Goal: Communication & Community: Participate in discussion

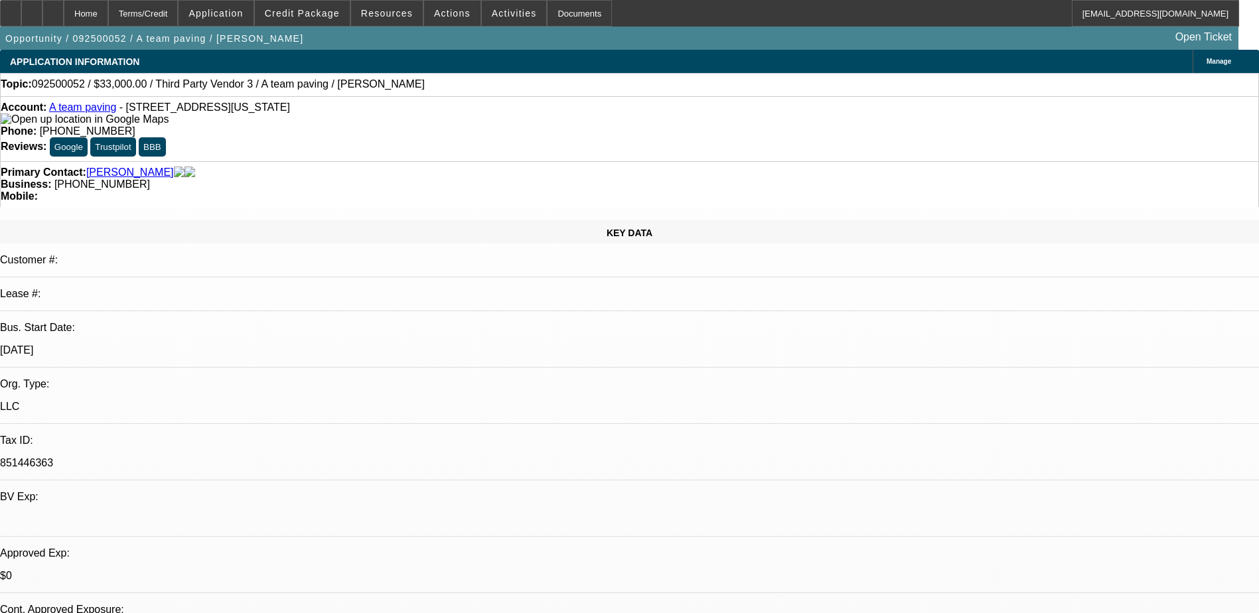
select select "0"
select select "2"
select select "0.1"
select select "4"
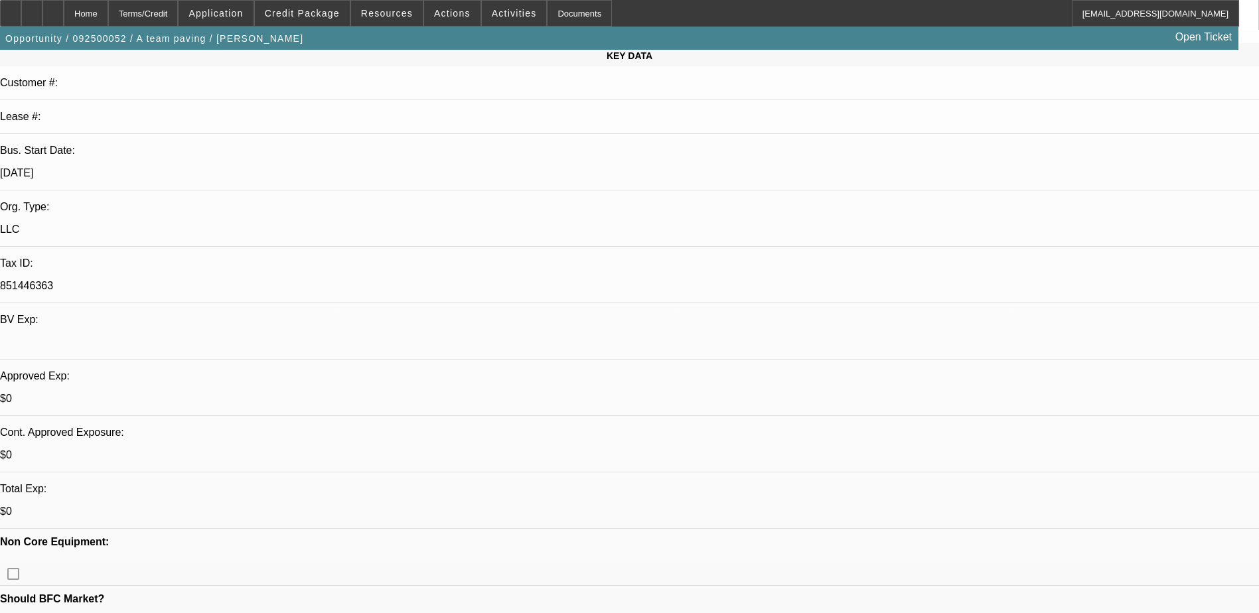
scroll to position [133, 0]
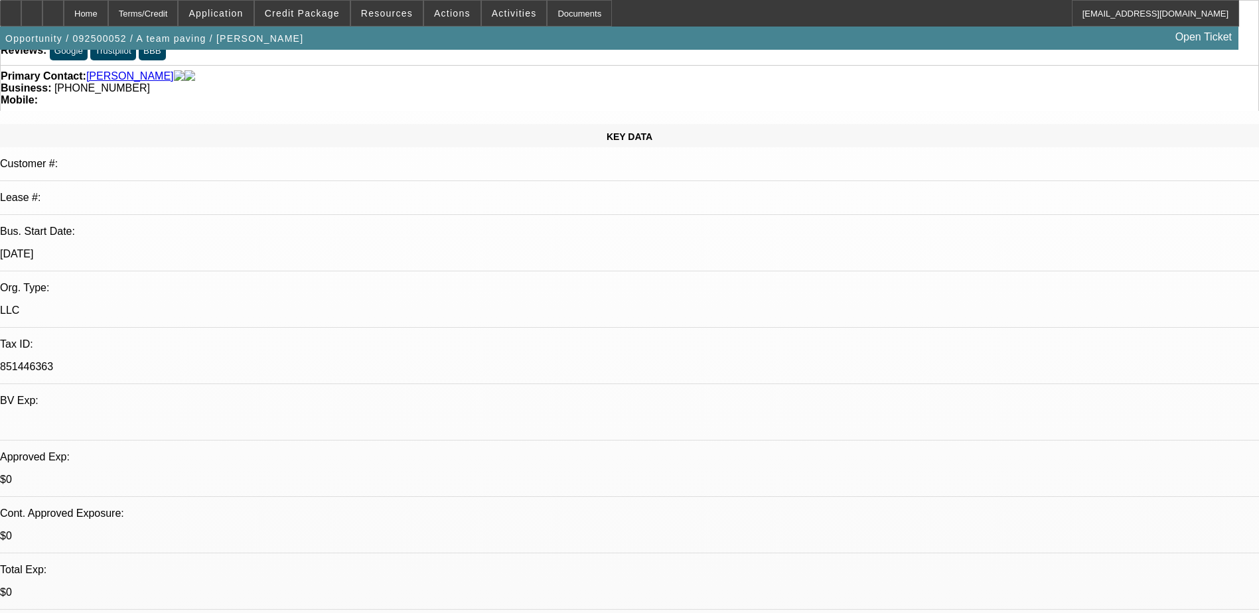
scroll to position [66, 0]
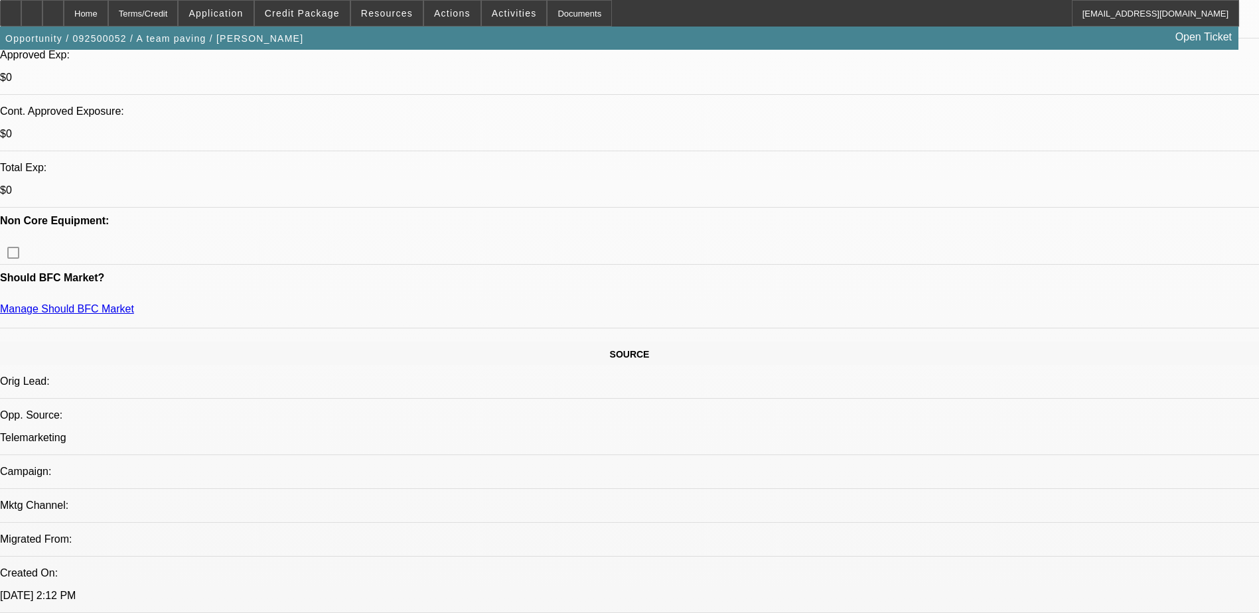
scroll to position [531, 0]
